Goal: Transaction & Acquisition: Purchase product/service

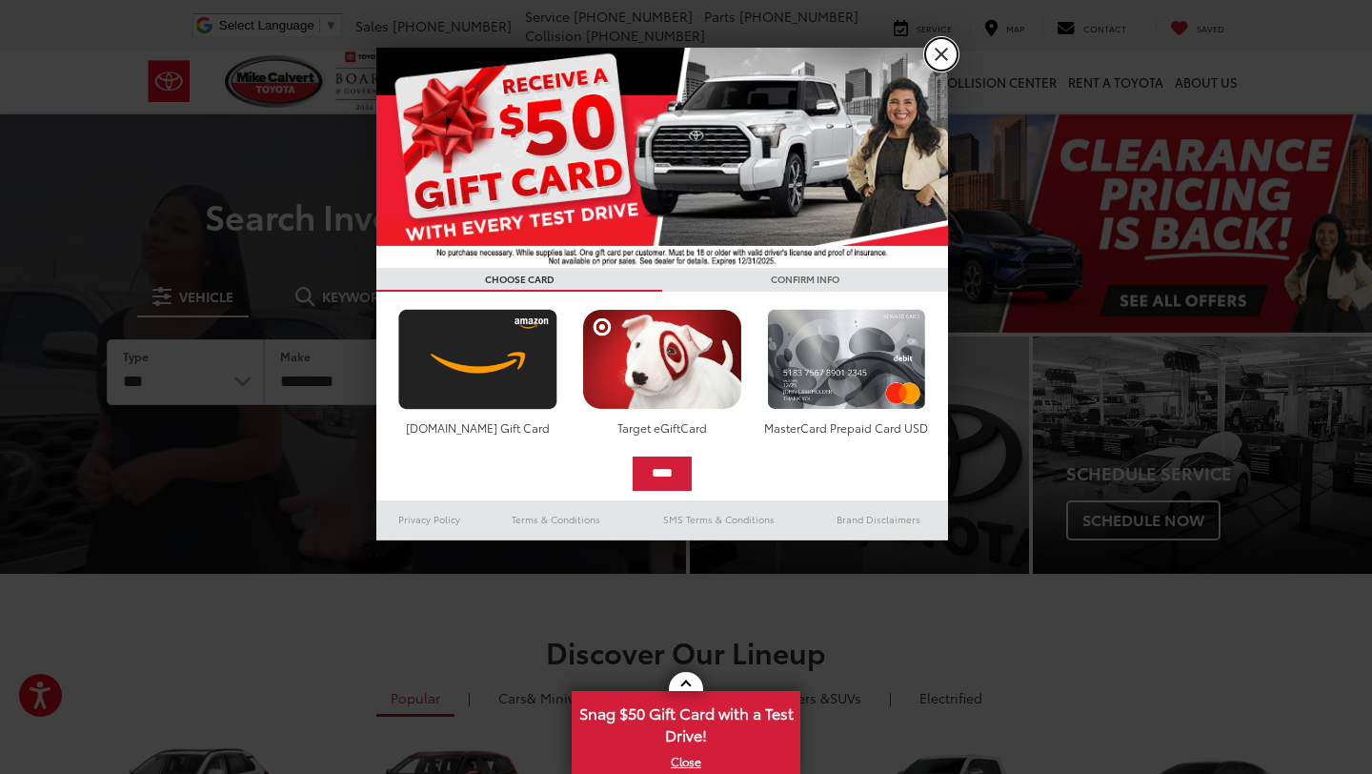
click at [942, 50] on link "X" at bounding box center [941, 54] width 32 height 32
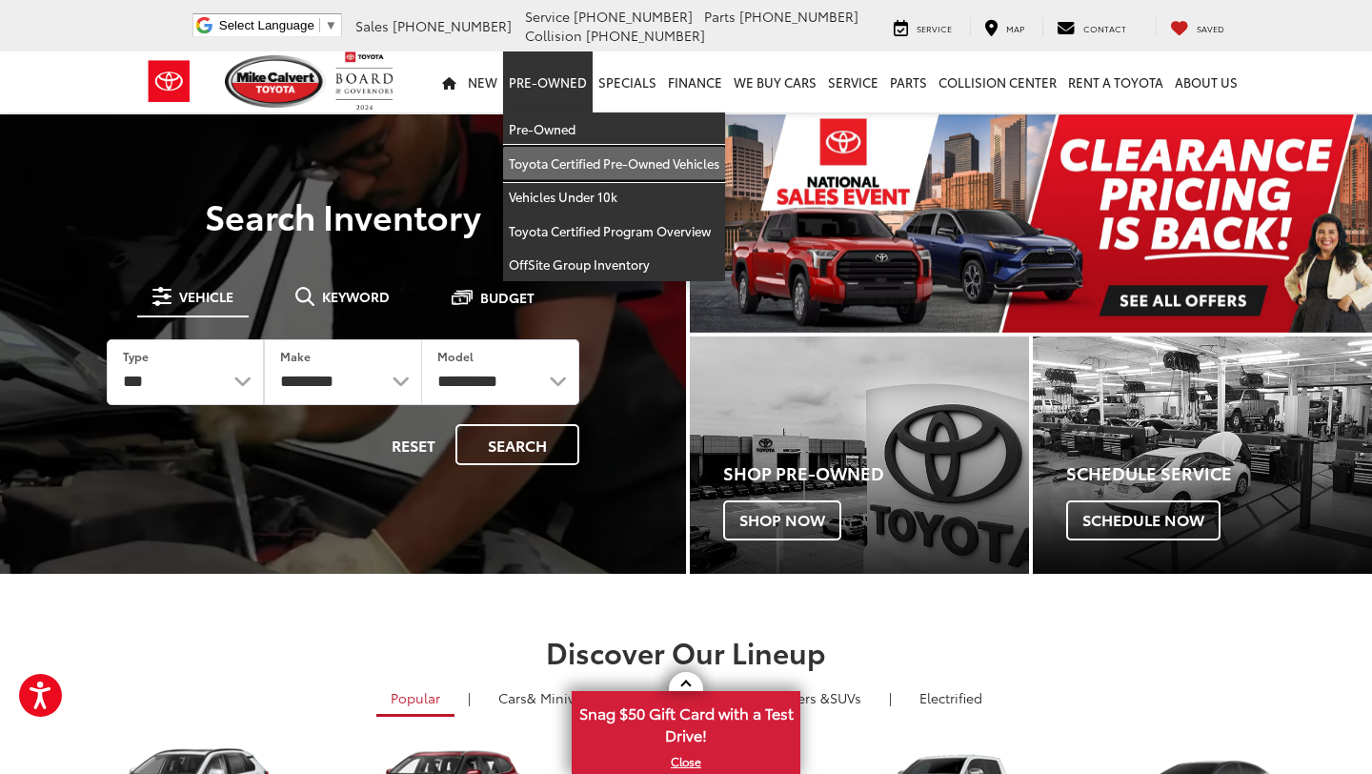
click at [557, 156] on link "Toyota Certified Pre-Owned Vehicles" at bounding box center [614, 164] width 222 height 34
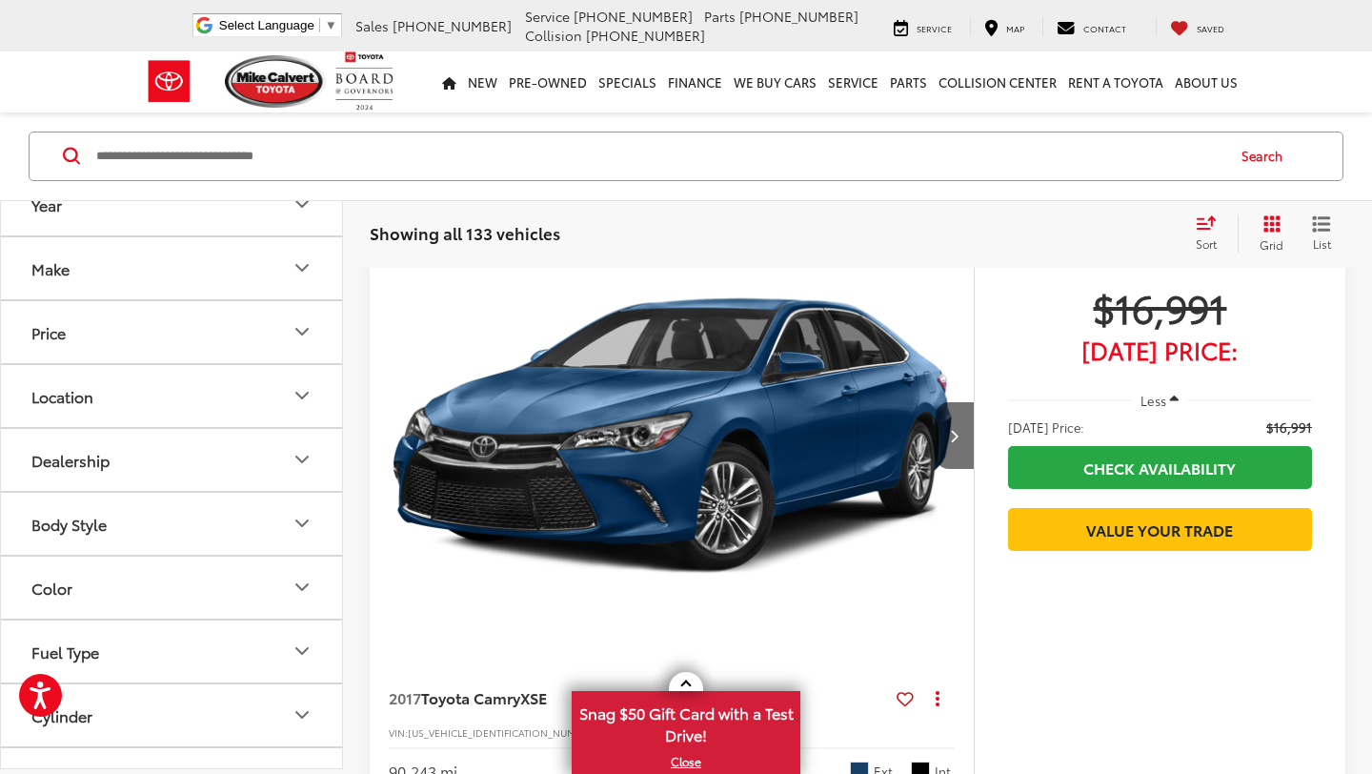
scroll to position [876, 0]
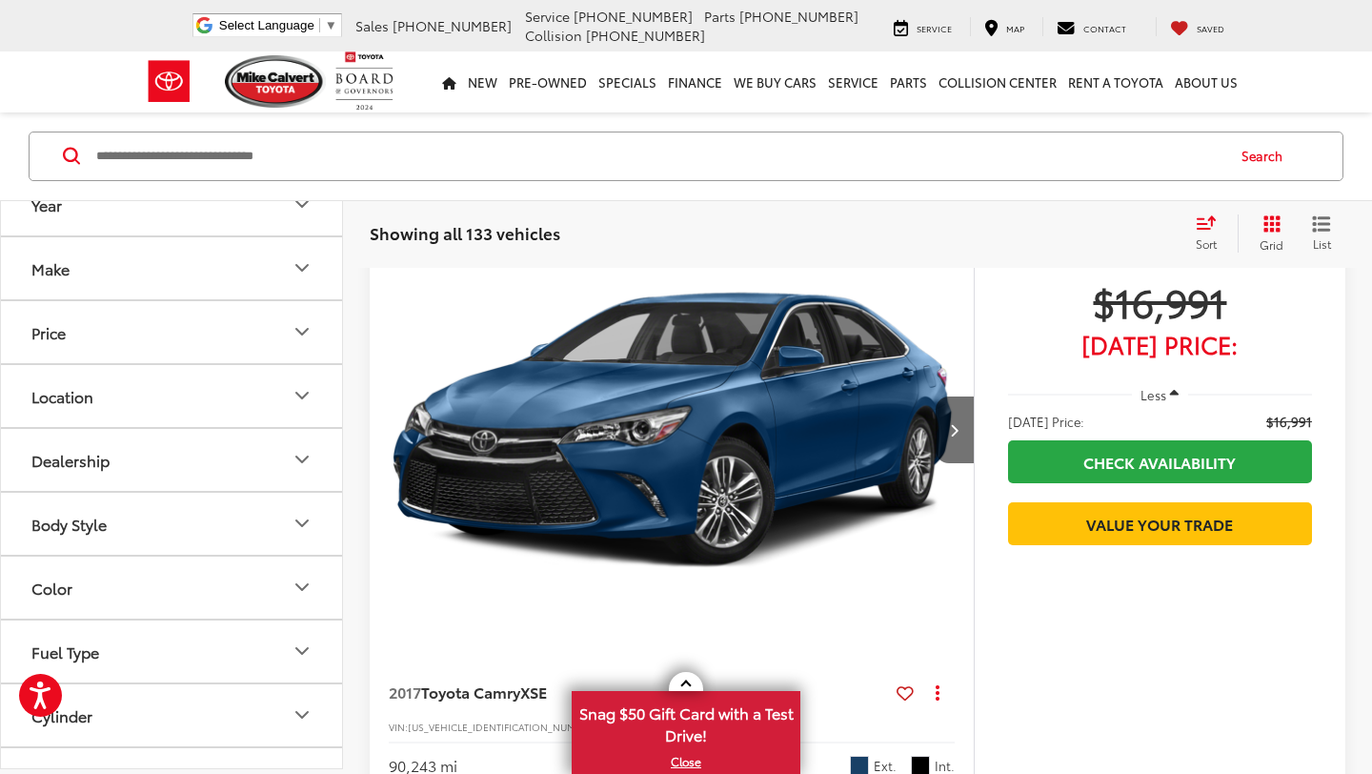
click at [1167, 387] on button "Less" at bounding box center [1160, 394] width 57 height 34
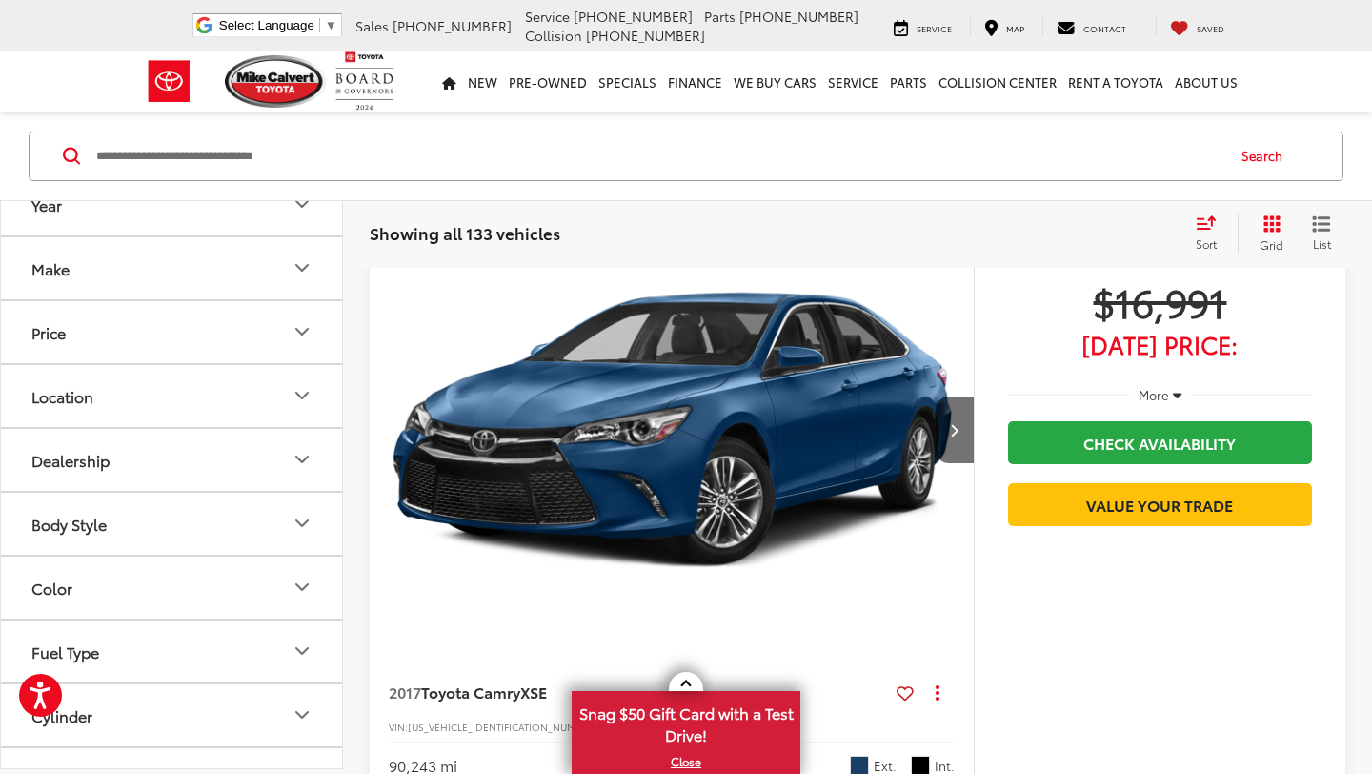
click at [1166, 389] on span "More" at bounding box center [1154, 394] width 30 height 17
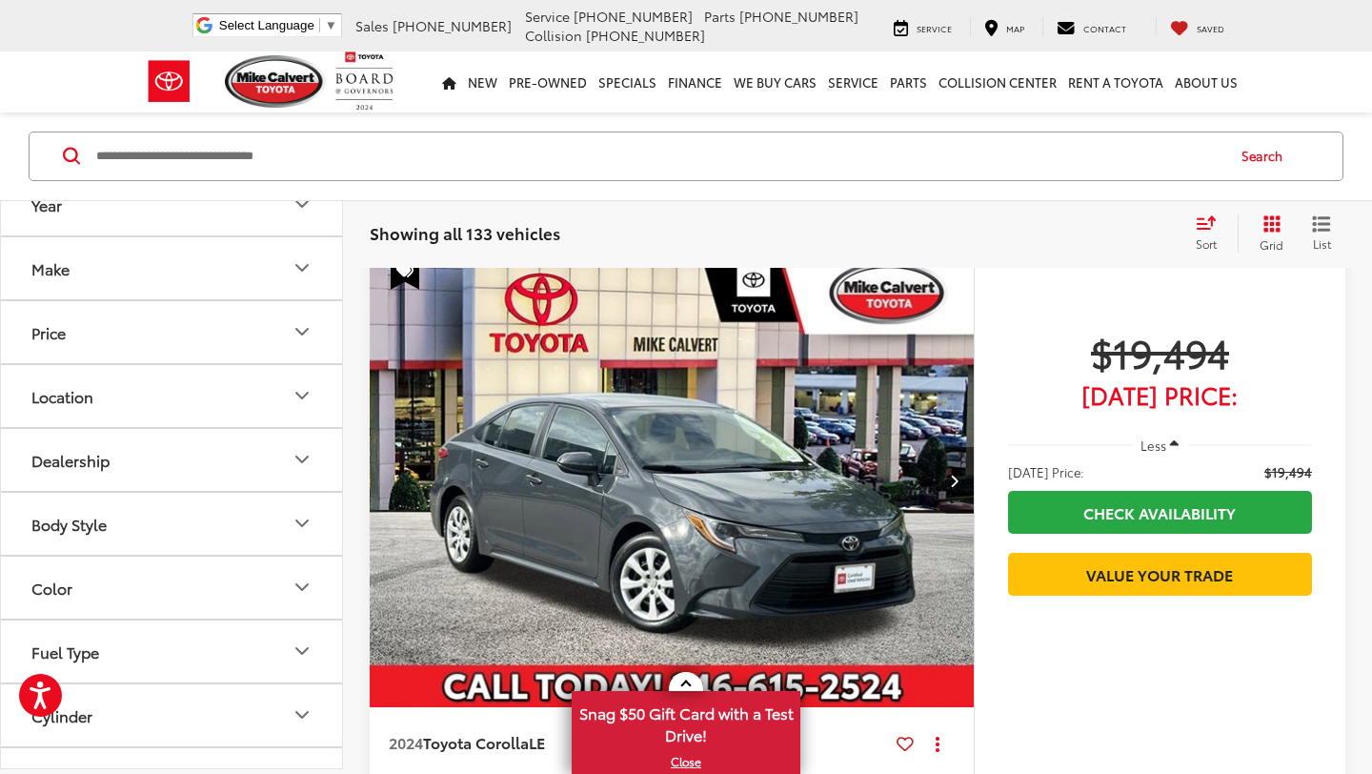
scroll to position [1554, 0]
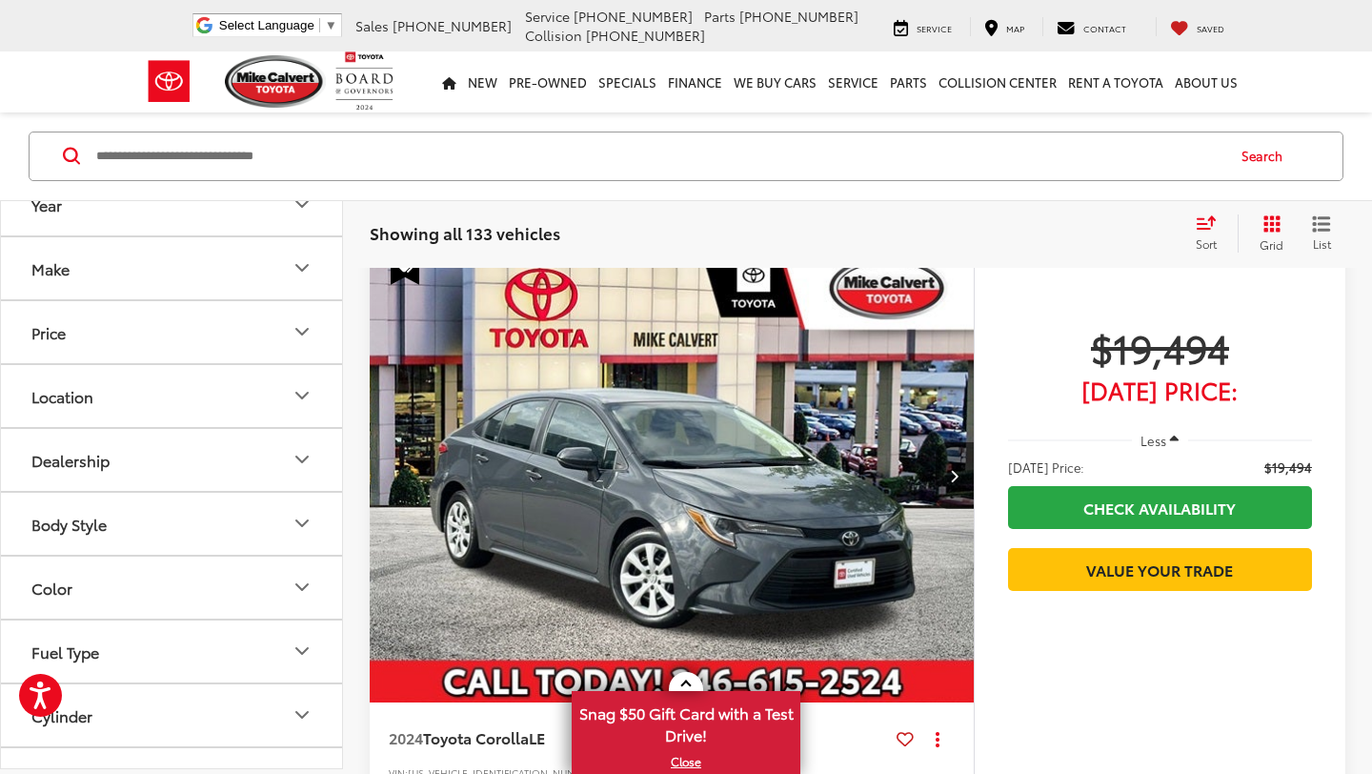
click at [1268, 392] on span "[DATE] Price:" at bounding box center [1160, 389] width 304 height 19
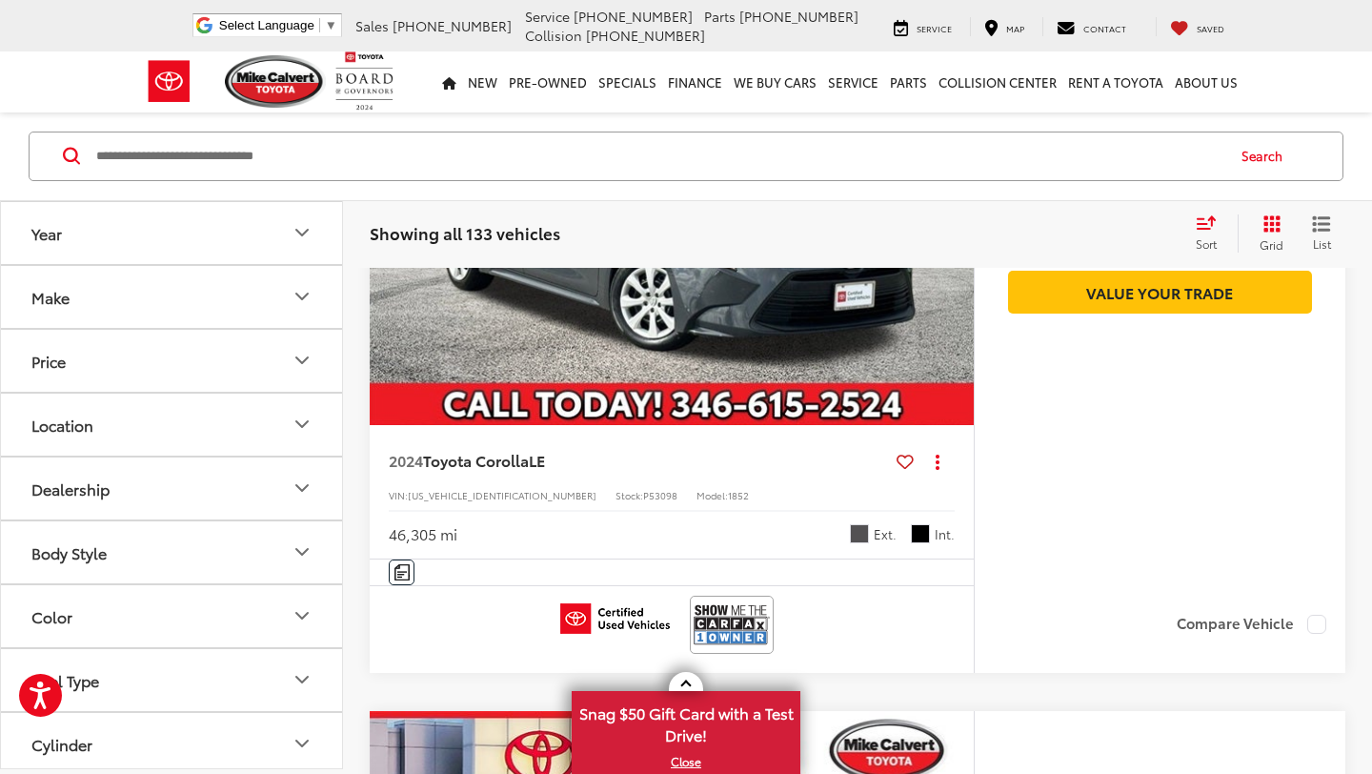
scroll to position [1, 0]
click at [136, 368] on button "Price" at bounding box center [172, 360] width 343 height 62
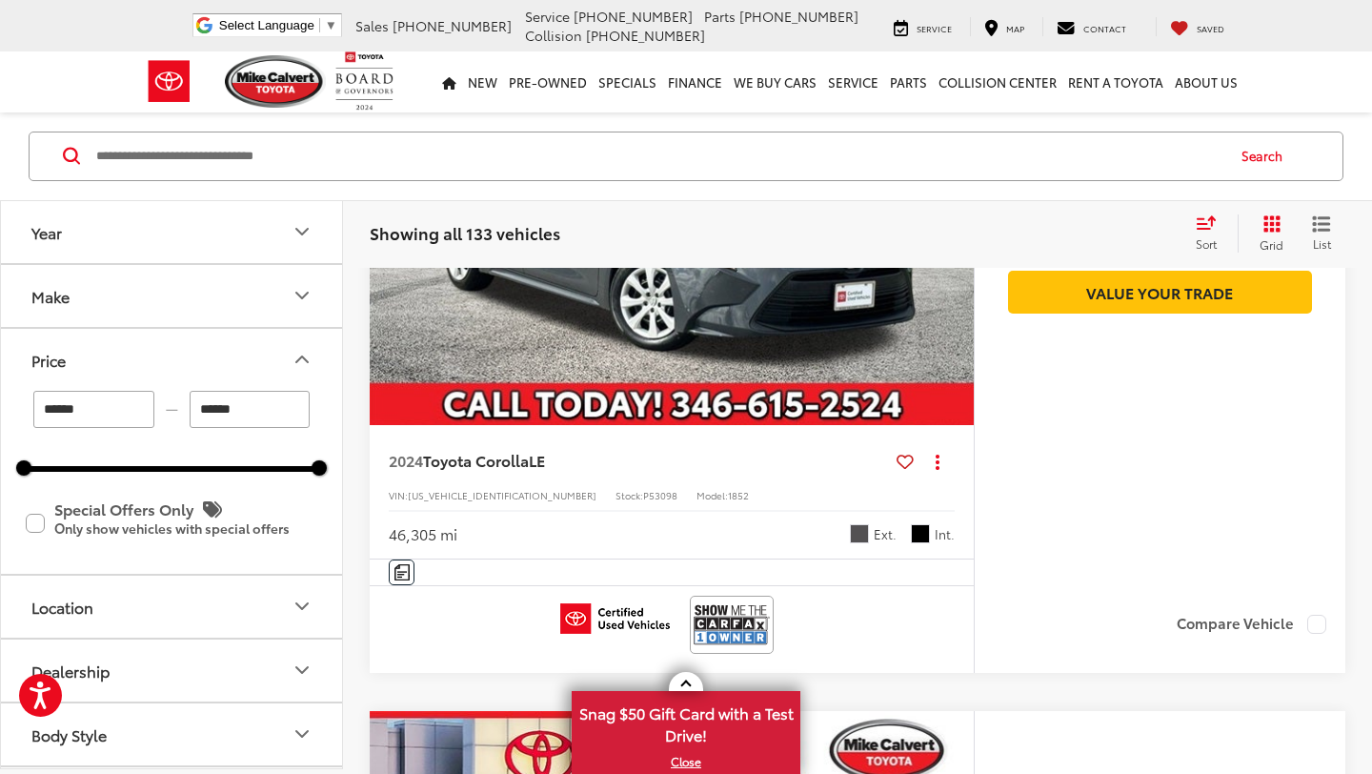
click at [159, 336] on button "Price" at bounding box center [172, 360] width 343 height 62
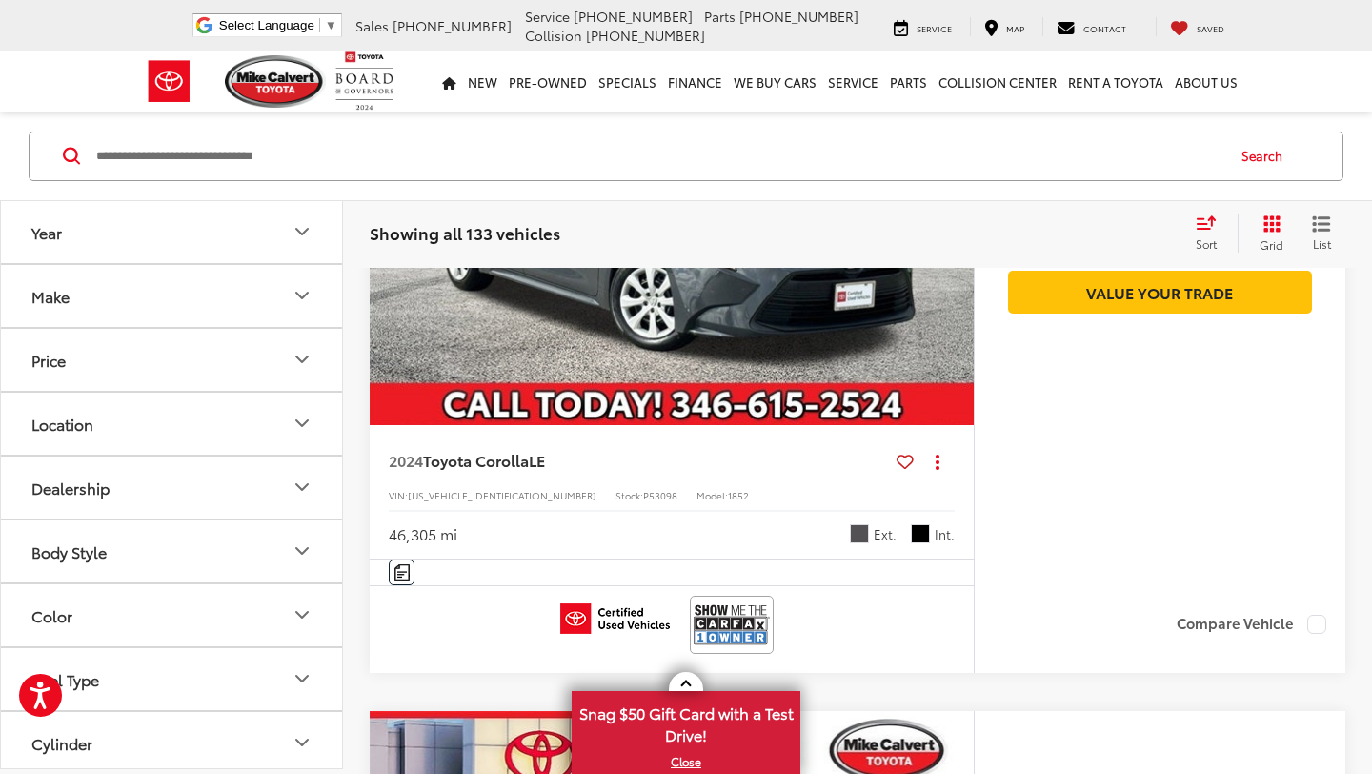
click at [160, 314] on button "Make" at bounding box center [172, 296] width 343 height 62
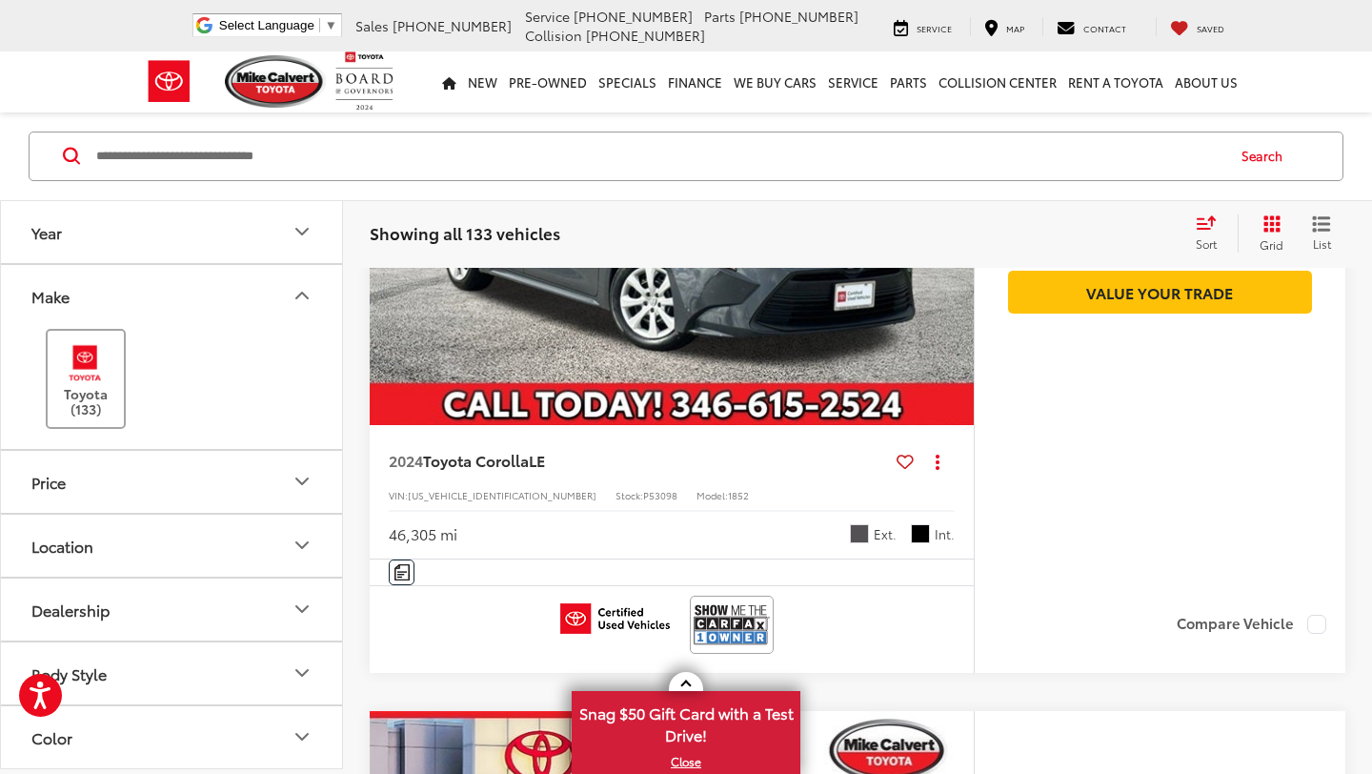
click at [93, 400] on label "Toyota (133)" at bounding box center [86, 379] width 77 height 77
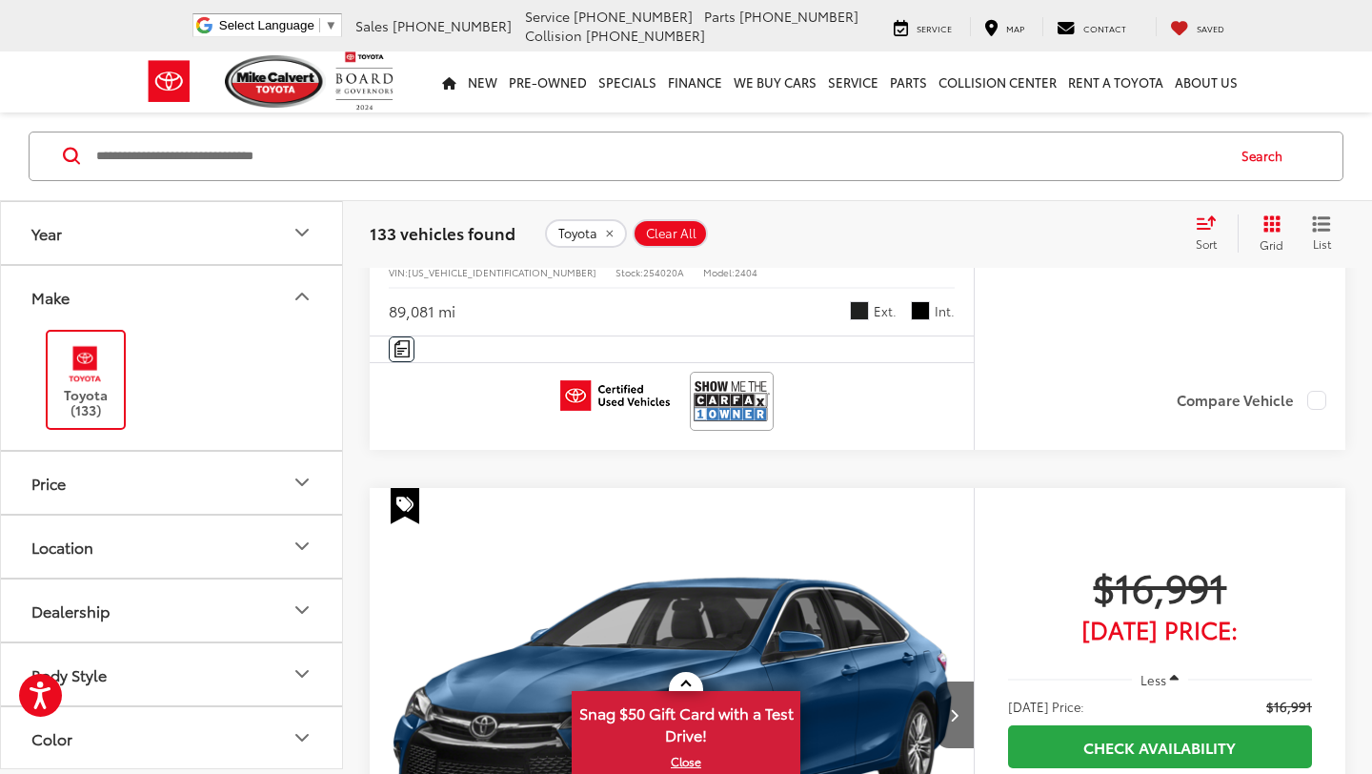
click at [243, 210] on button "Year" at bounding box center [172, 233] width 343 height 62
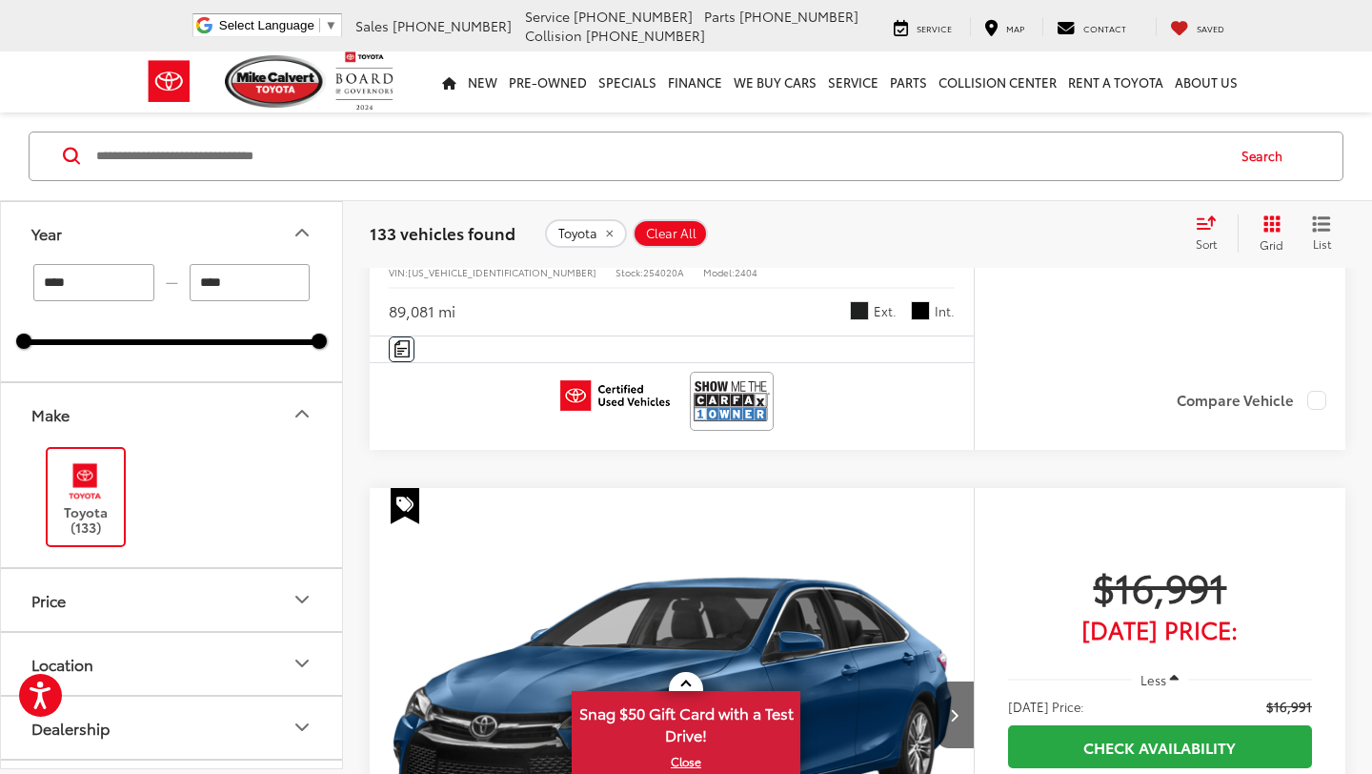
click at [240, 230] on button "Year" at bounding box center [172, 233] width 343 height 62
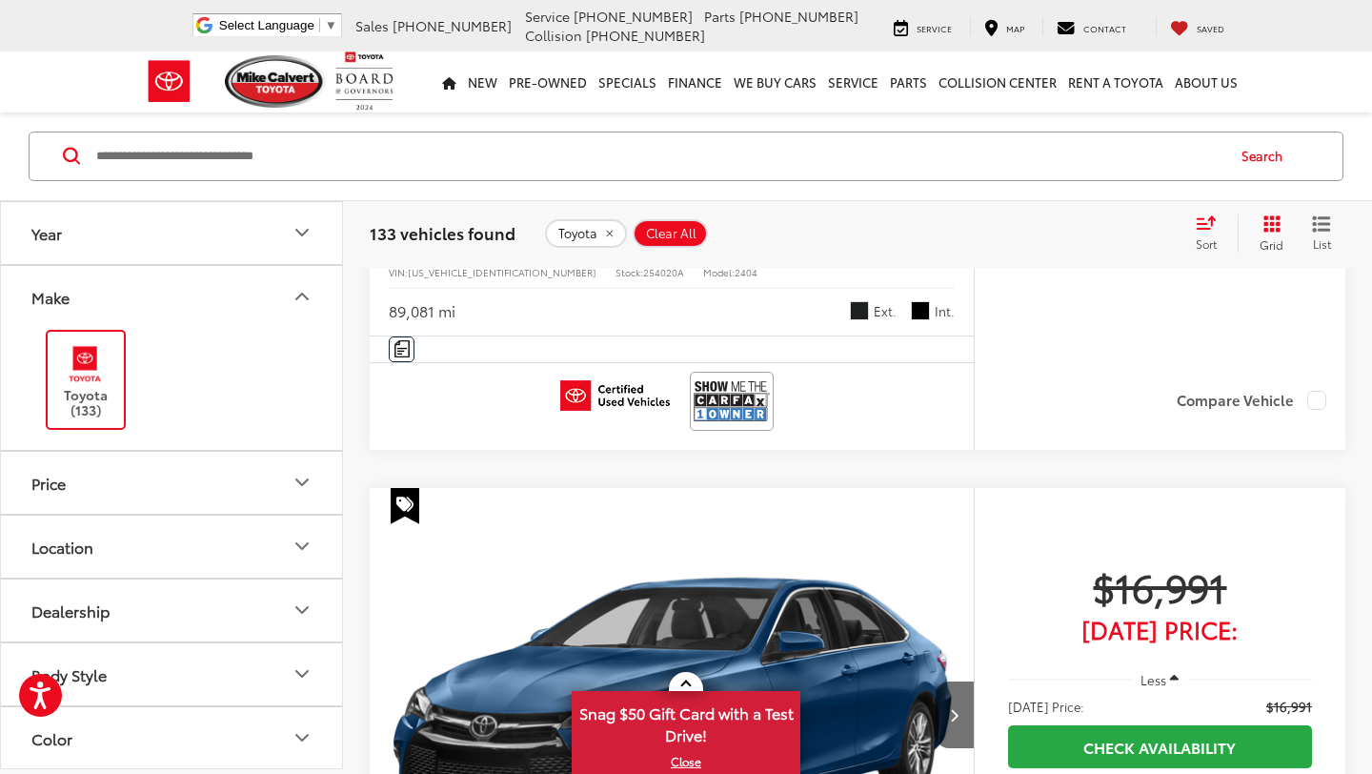
click at [240, 231] on button "Year" at bounding box center [172, 233] width 343 height 62
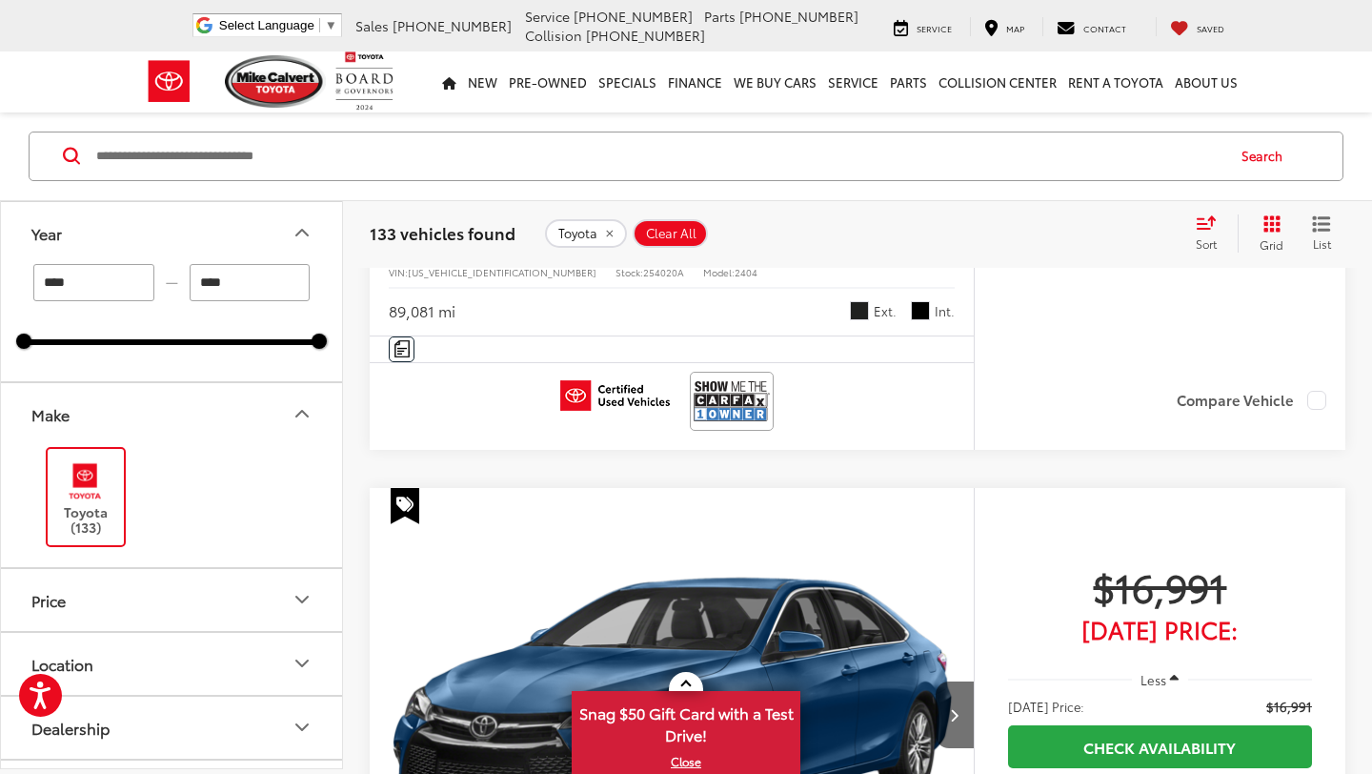
click at [221, 287] on input "****" at bounding box center [250, 282] width 121 height 37
click at [237, 289] on input "****" at bounding box center [250, 282] width 121 height 37
click at [132, 277] on input "****" at bounding box center [93, 282] width 121 height 37
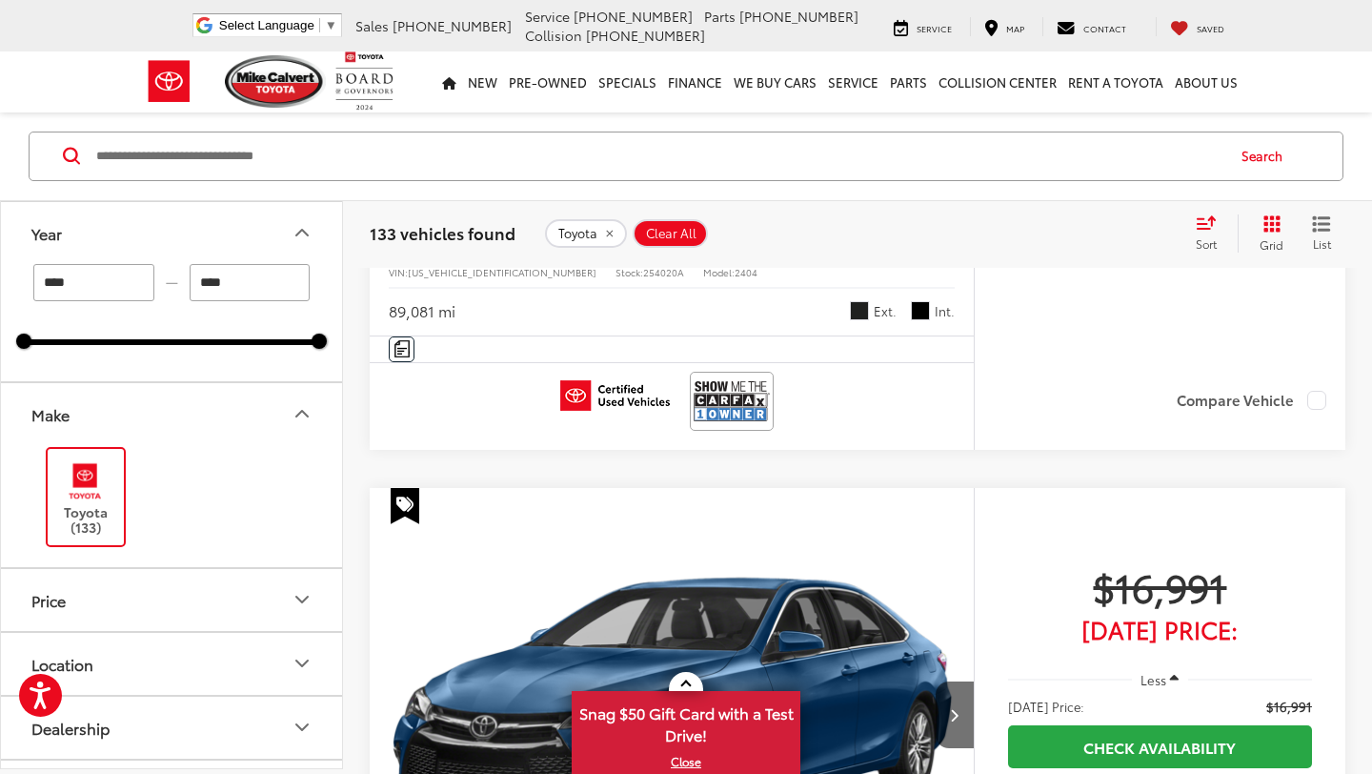
type input "****"
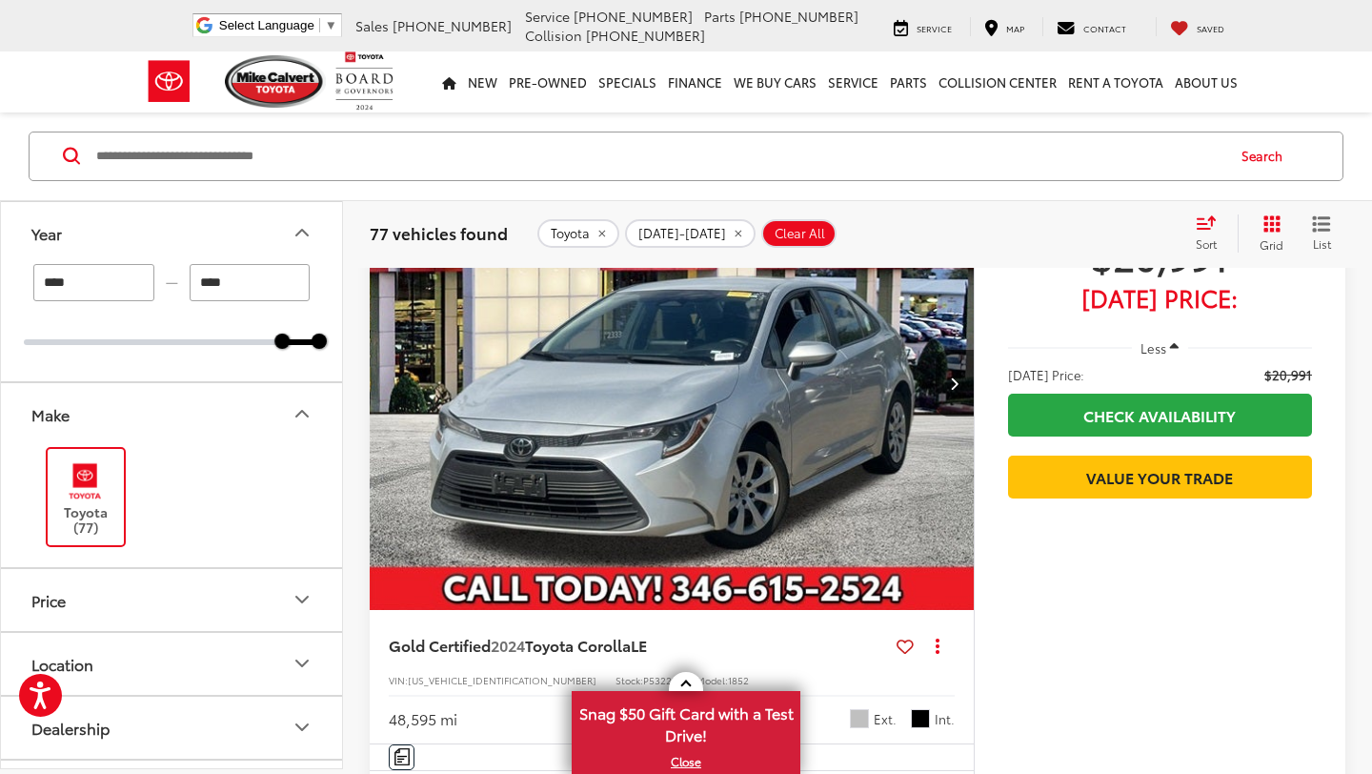
scroll to position [924, 0]
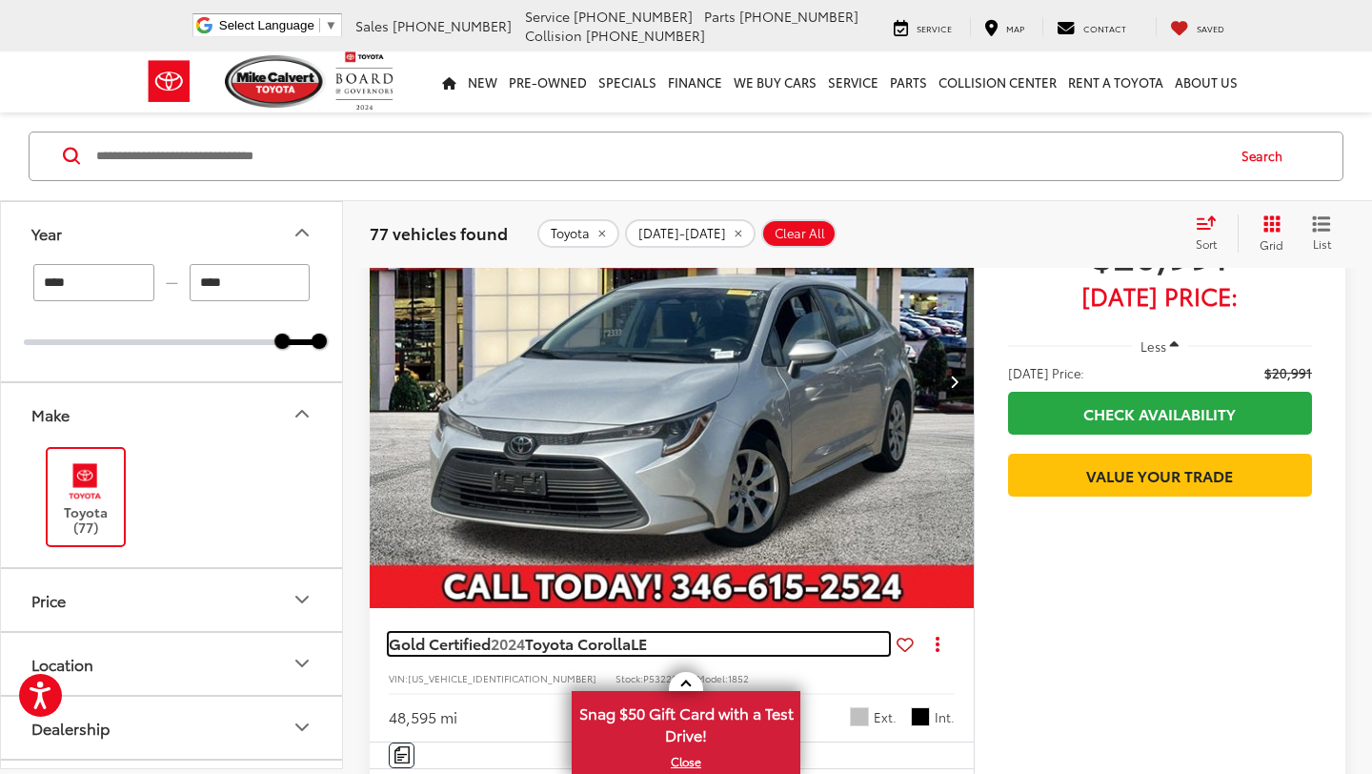
click at [448, 649] on span "Gold Certified" at bounding box center [440, 643] width 102 height 22
